Goal: Transaction & Acquisition: Purchase product/service

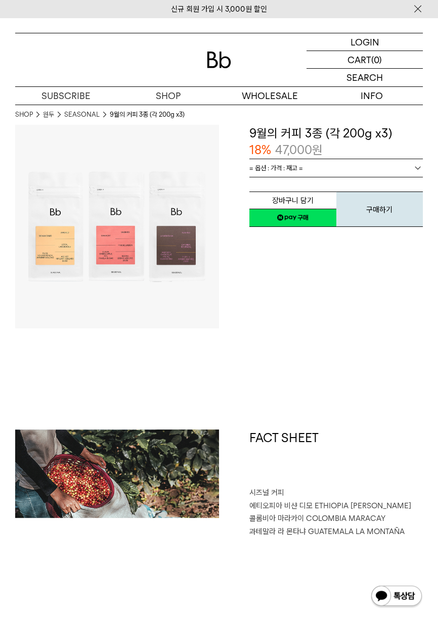
click at [0, 0] on p "숍" at bounding box center [0, 0] width 0 height 0
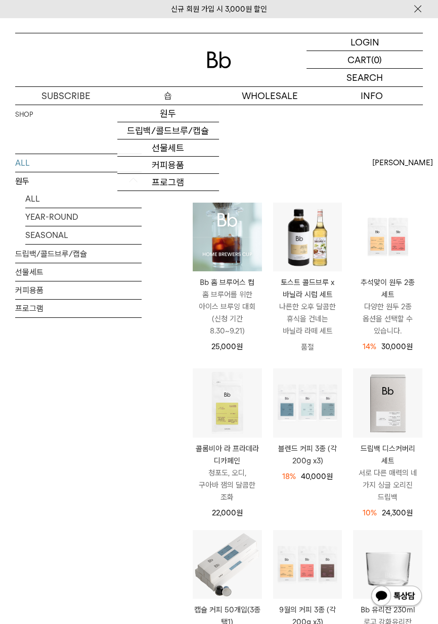
click at [177, 112] on link "원두" at bounding box center [168, 113] width 102 height 17
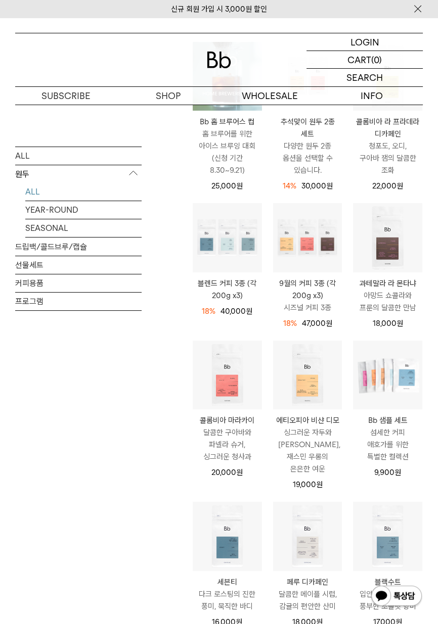
scroll to position [167, 0]
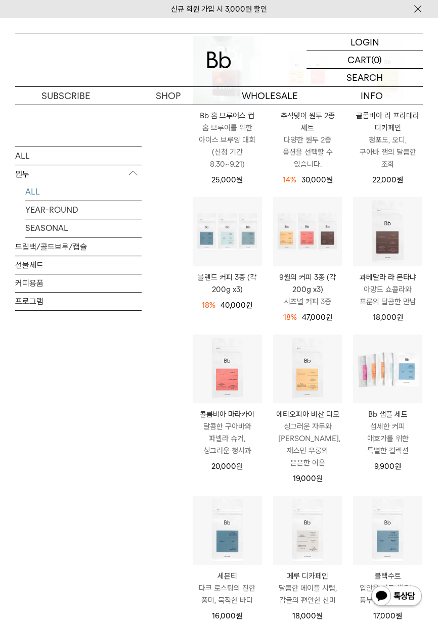
click at [0, 0] on img at bounding box center [0, 0] width 0 height 0
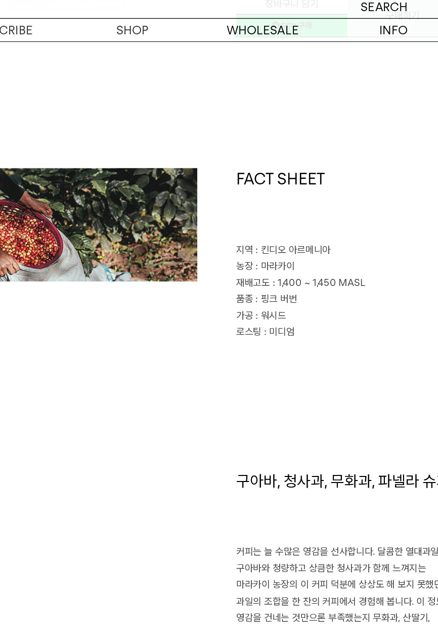
scroll to position [237, 0]
